Goal: Information Seeking & Learning: Learn about a topic

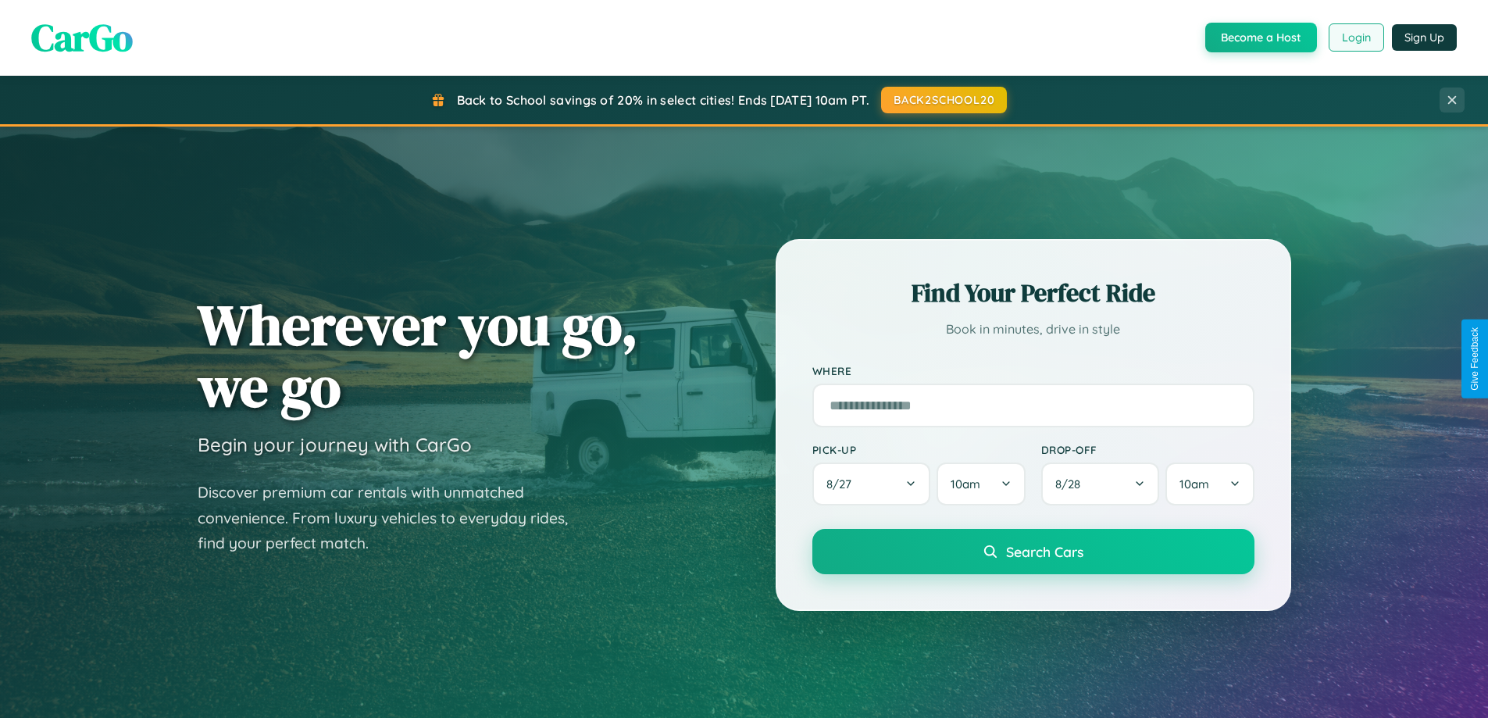
click at [1355, 37] on button "Login" at bounding box center [1356, 37] width 55 height 28
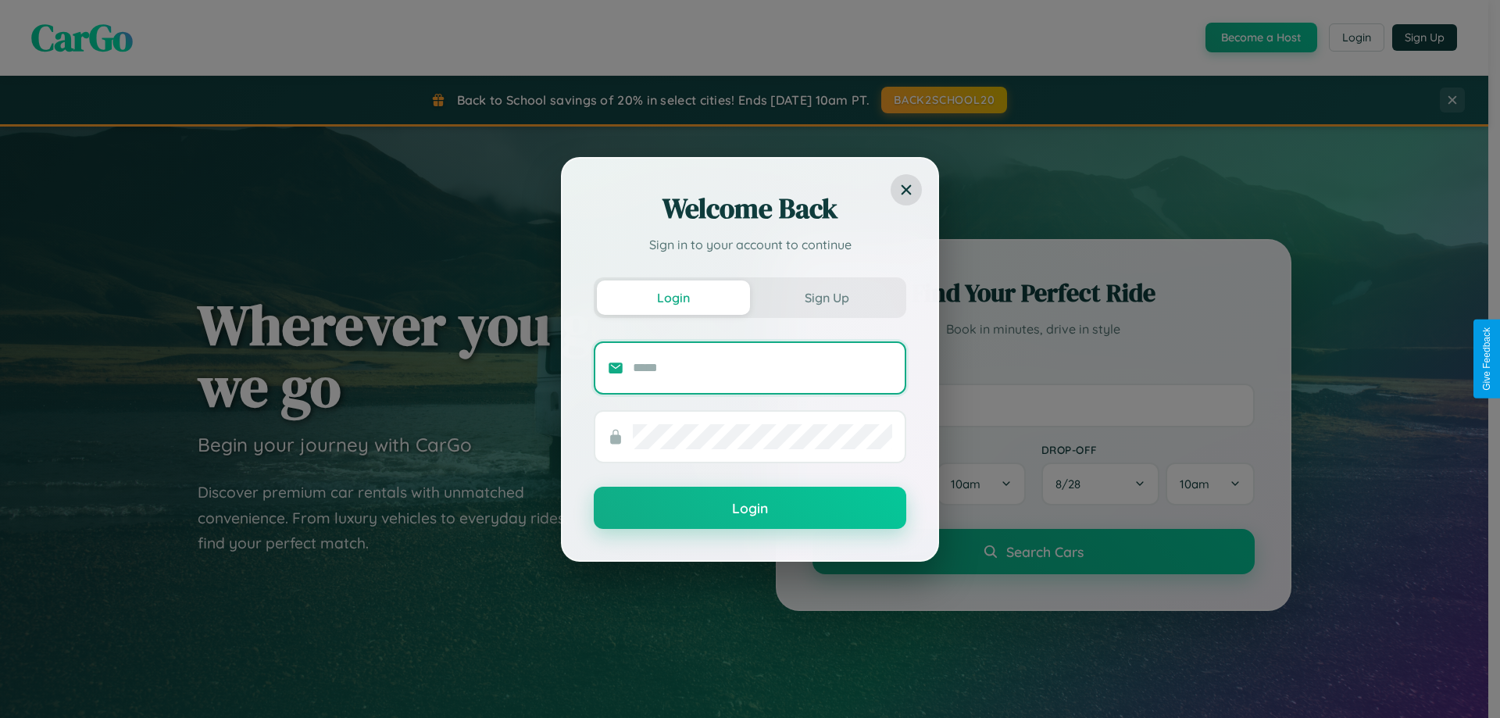
click at [762, 367] on input "text" at bounding box center [762, 367] width 259 height 25
type input "**********"
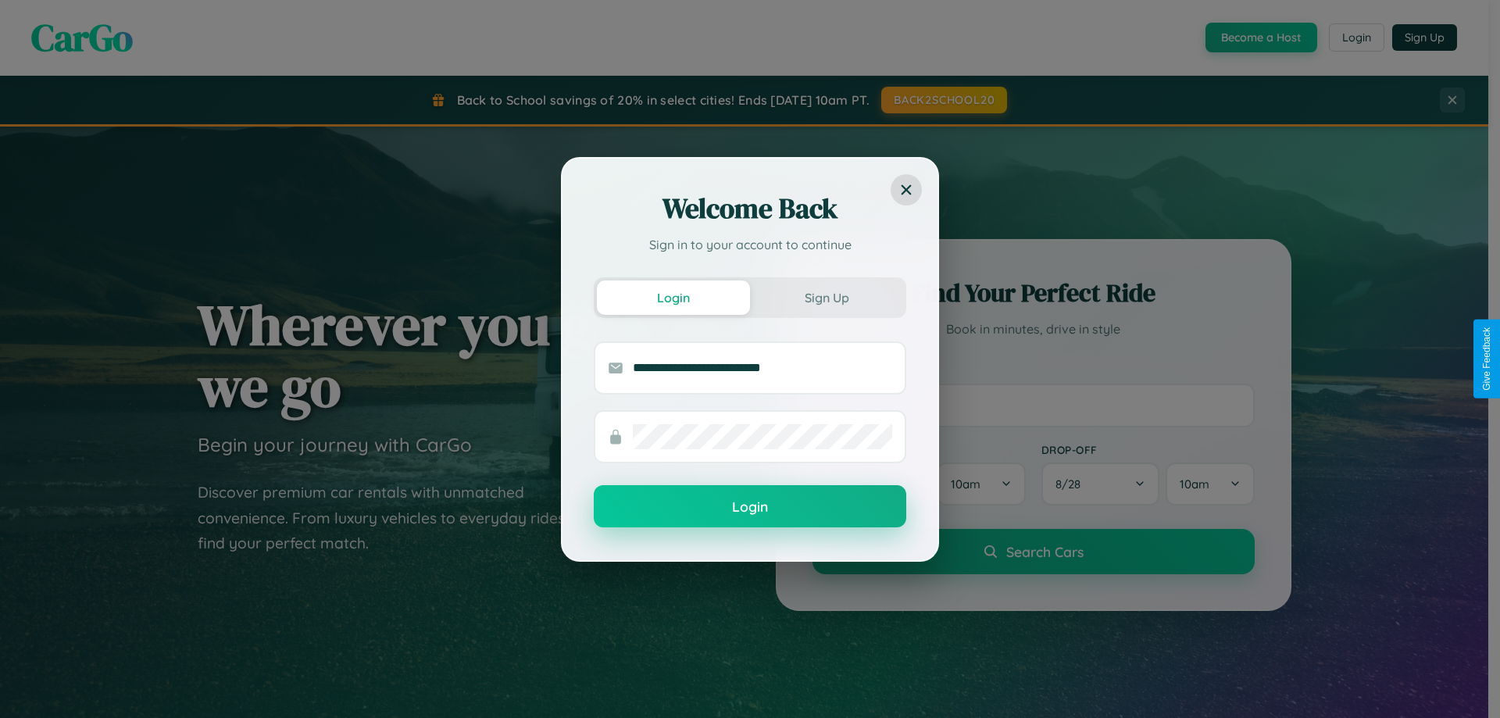
click at [750, 507] on button "Login" at bounding box center [750, 506] width 312 height 42
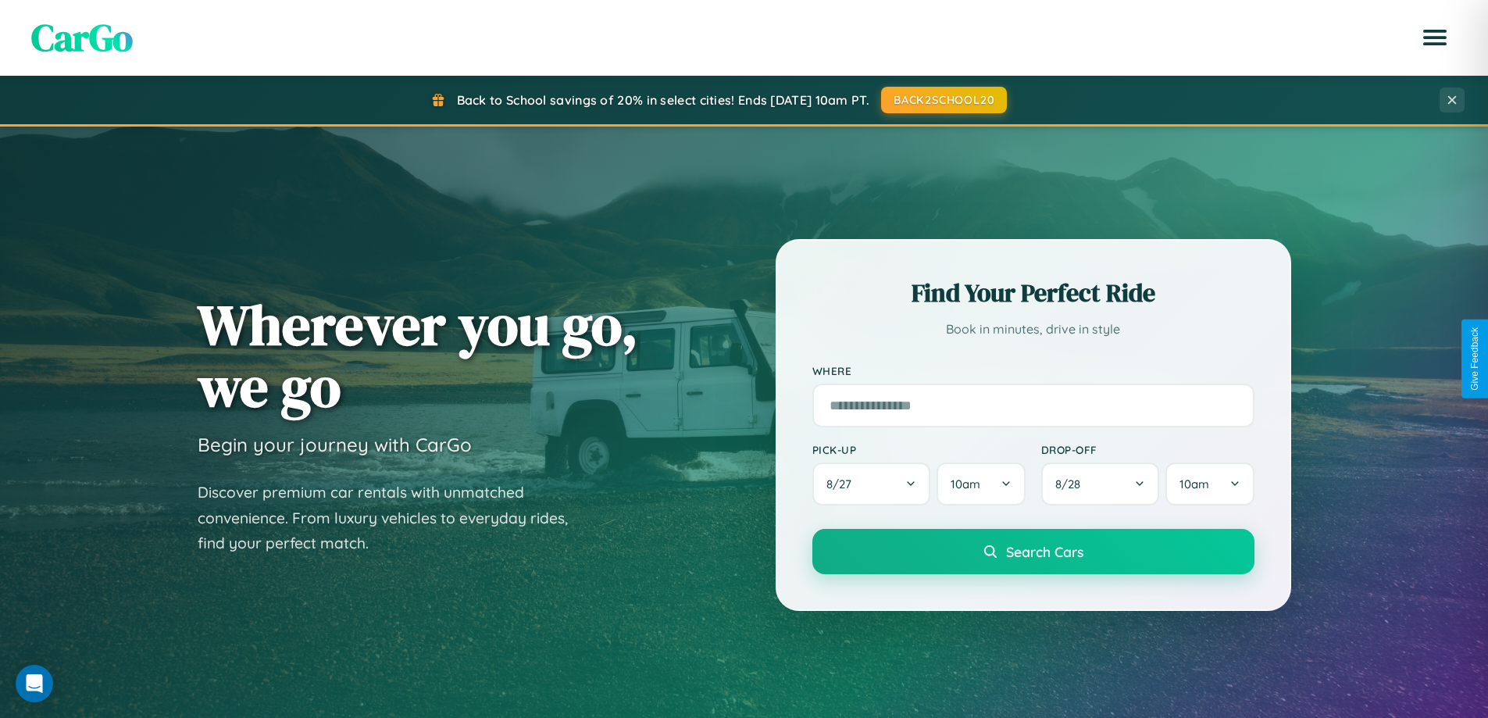
scroll to position [3006, 0]
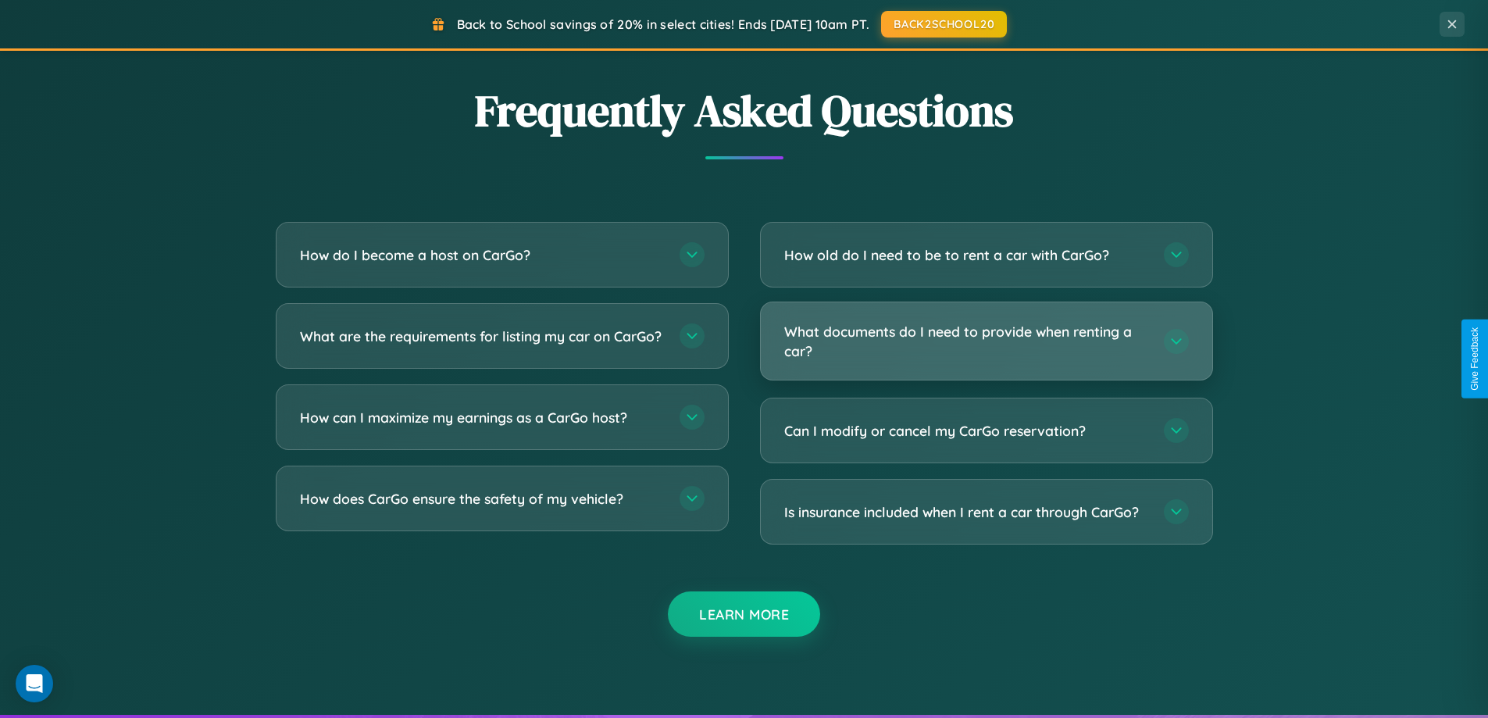
click at [986, 342] on h3 "What documents do I need to provide when renting a car?" at bounding box center [966, 341] width 364 height 38
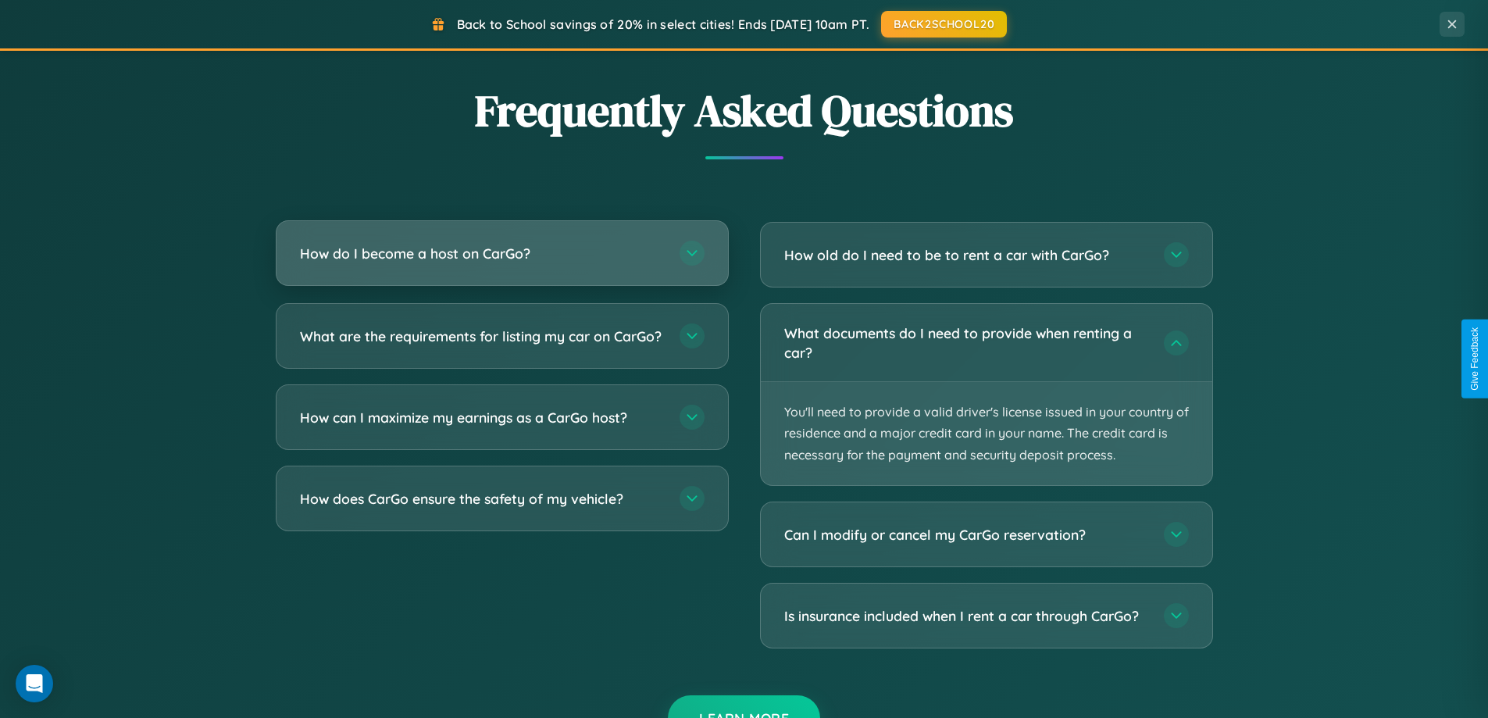
click at [502, 255] on h3 "How do I become a host on CarGo?" at bounding box center [482, 254] width 364 height 20
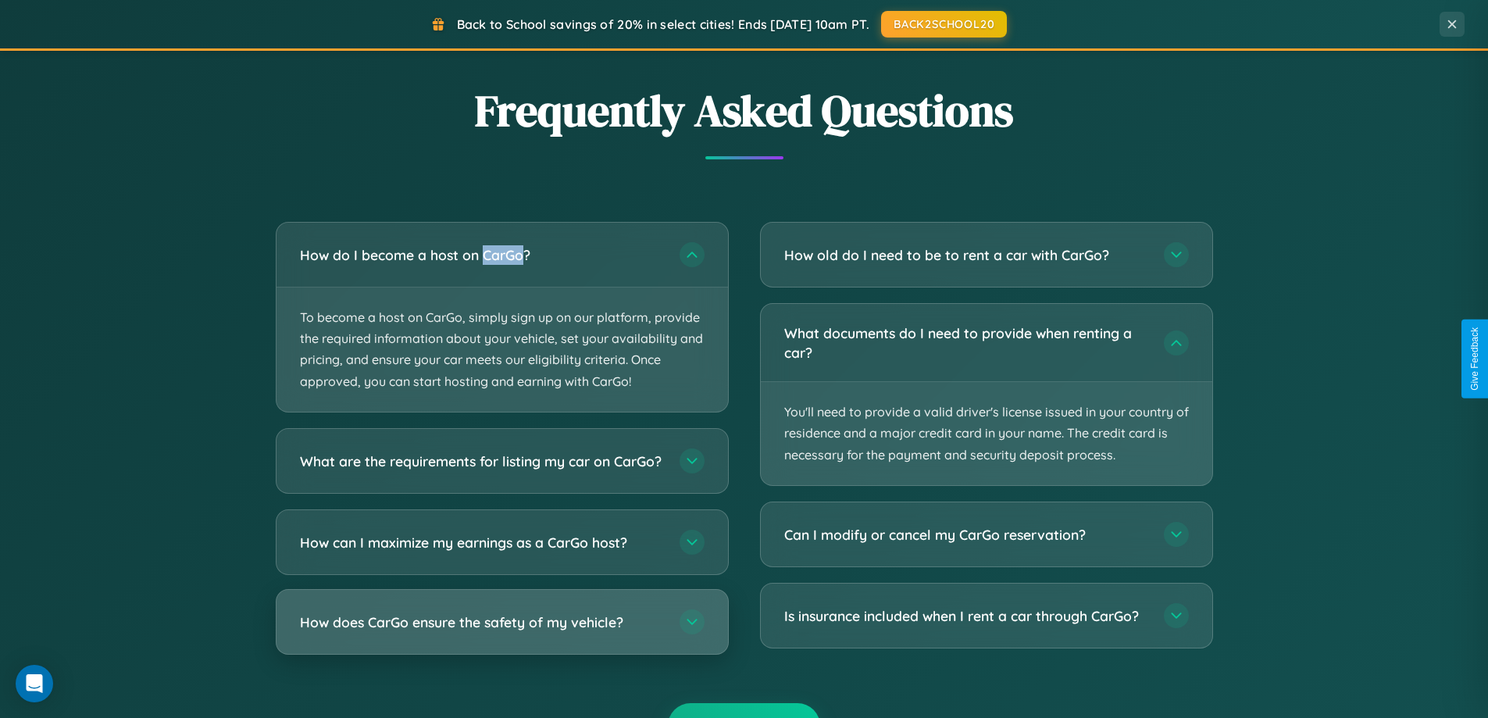
click at [502, 631] on h3 "How does CarGo ensure the safety of my vehicle?" at bounding box center [482, 622] width 364 height 20
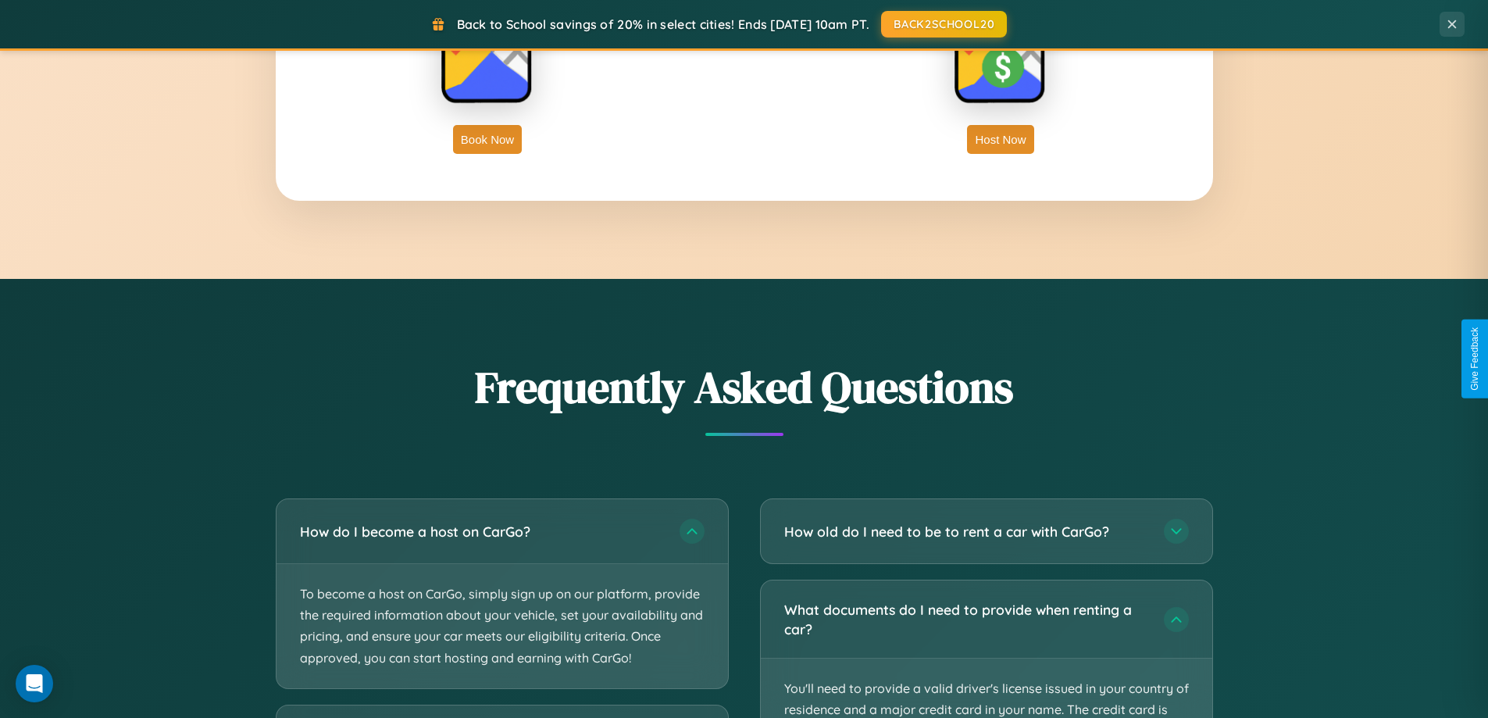
scroll to position [1376, 0]
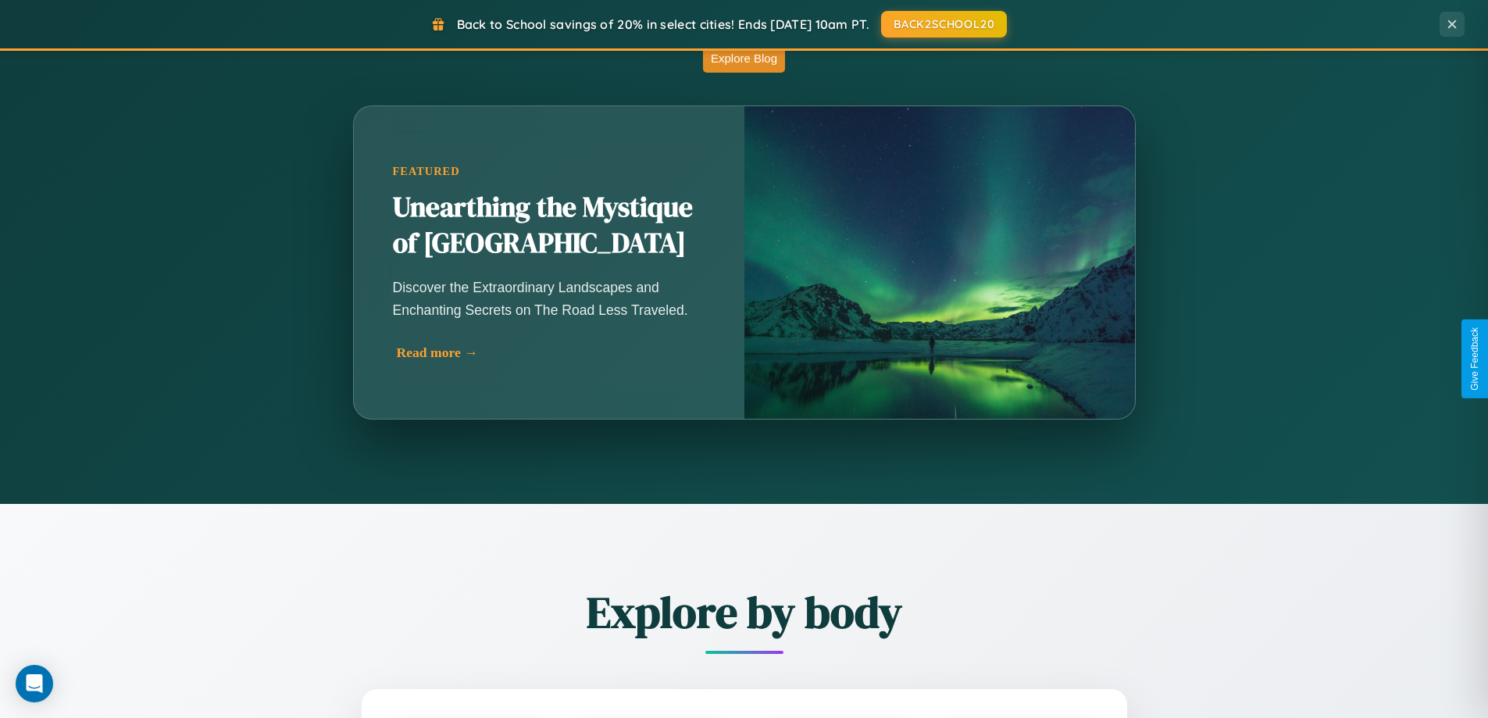
click at [548, 359] on div "Read more →" at bounding box center [553, 353] width 312 height 16
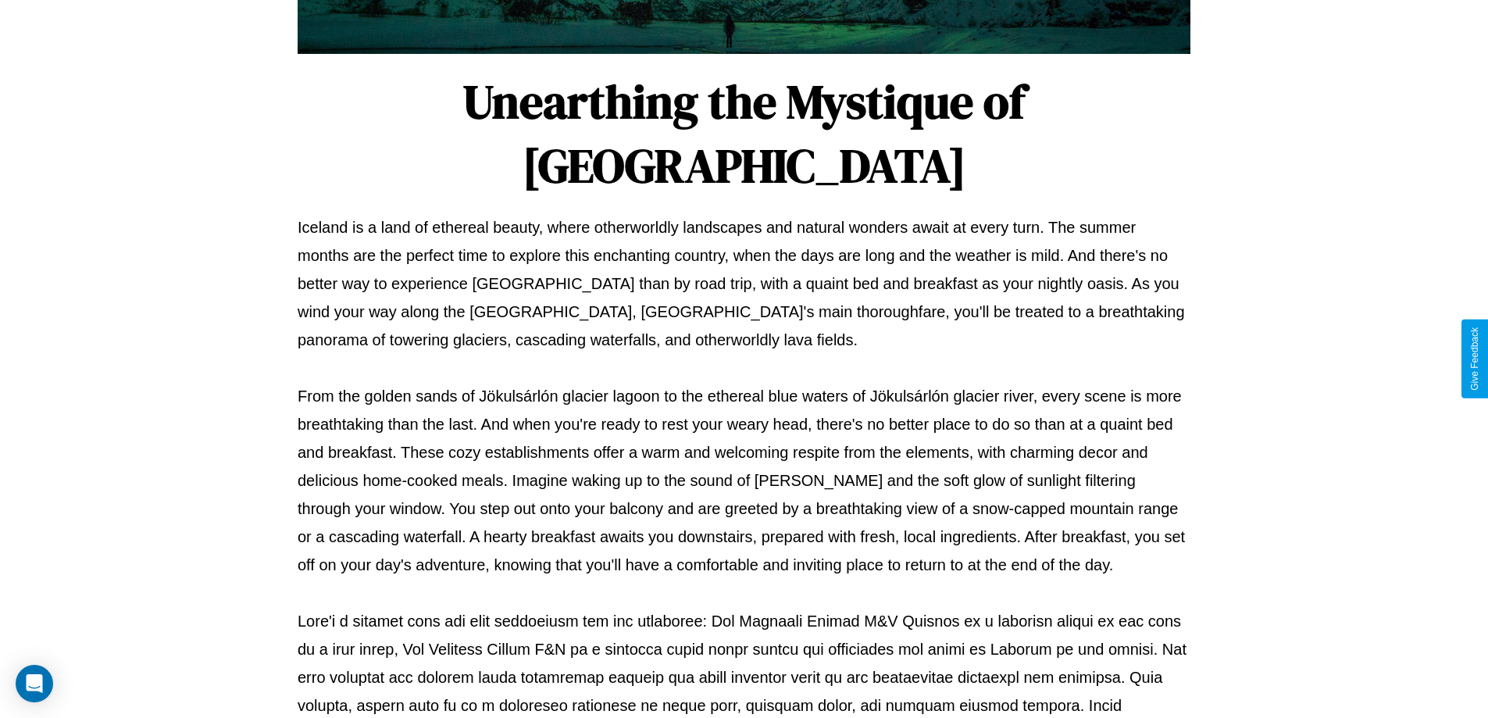
scroll to position [505, 0]
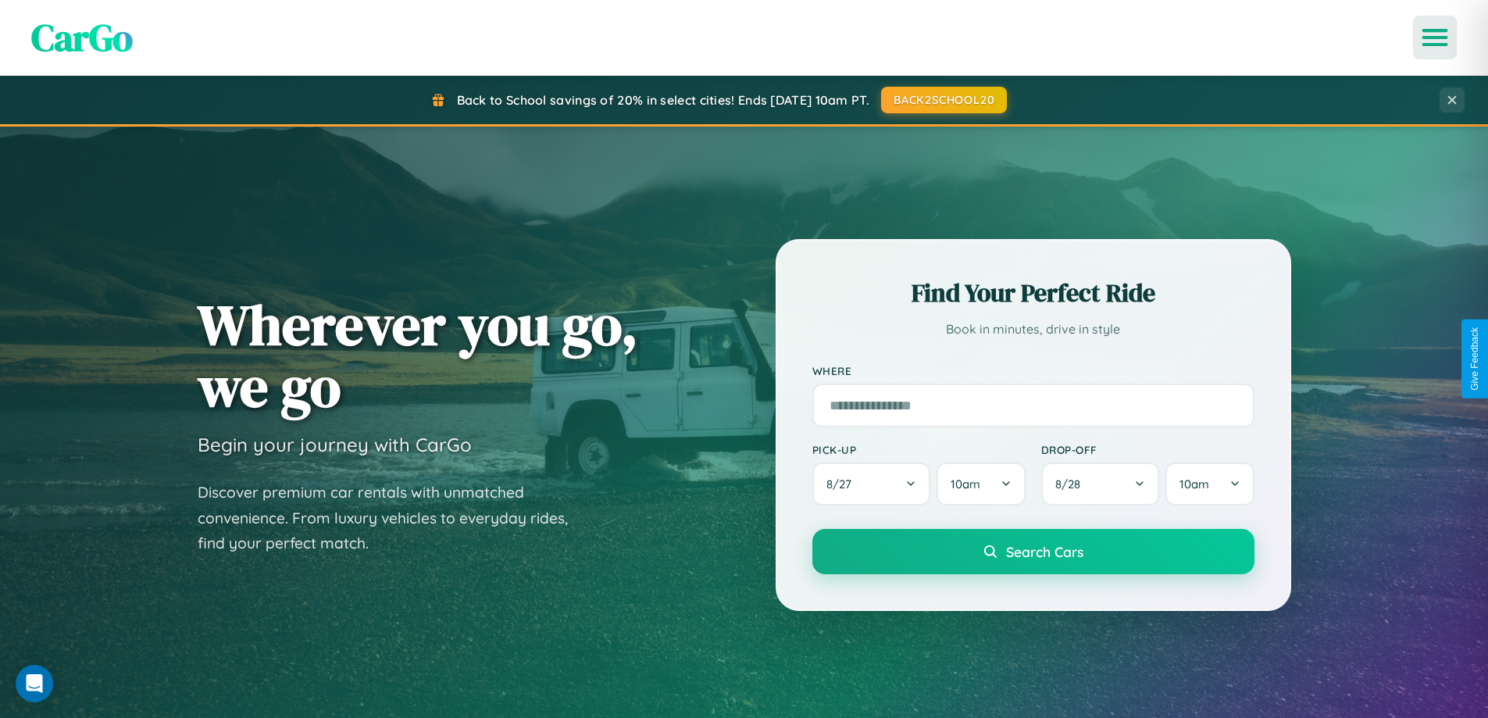
click at [1435, 37] on icon "Open menu" at bounding box center [1435, 37] width 23 height 14
